Goal: Task Accomplishment & Management: Use online tool/utility

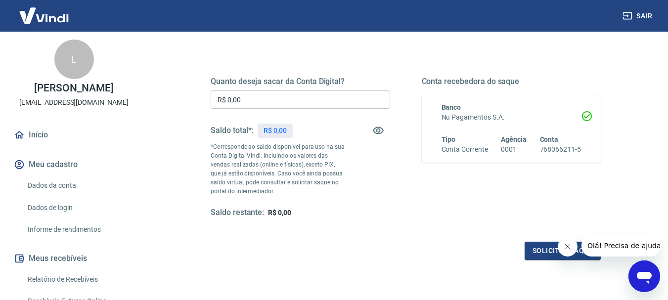
scroll to position [99, 0]
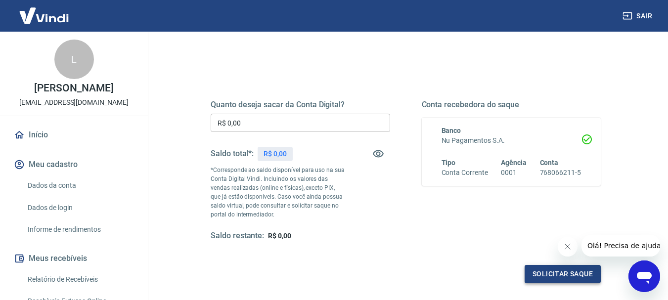
click at [548, 272] on button "Solicitar saque" at bounding box center [563, 274] width 76 height 18
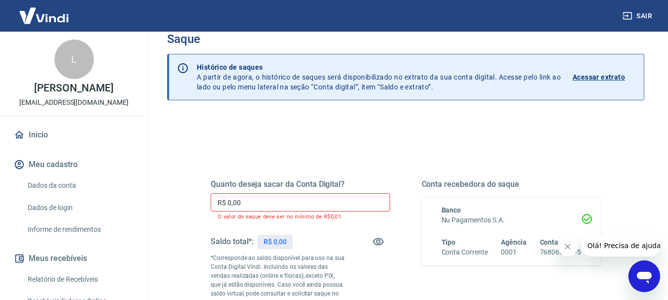
scroll to position [0, 0]
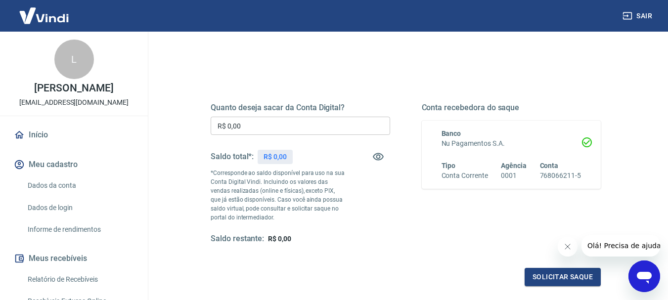
scroll to position [99, 0]
